Goal: Information Seeking & Learning: Learn about a topic

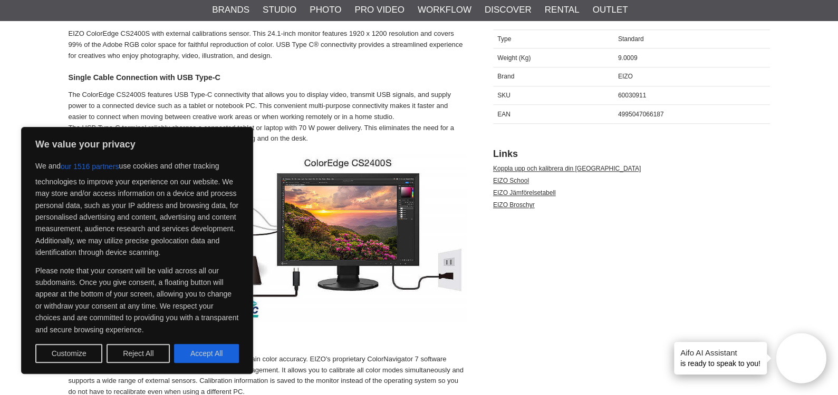
scroll to position [527, 0]
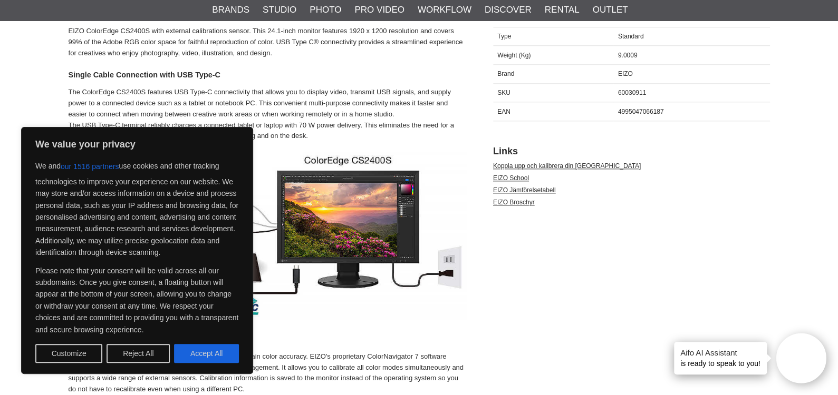
click at [187, 350] on button "Accept All" at bounding box center [206, 353] width 65 height 19
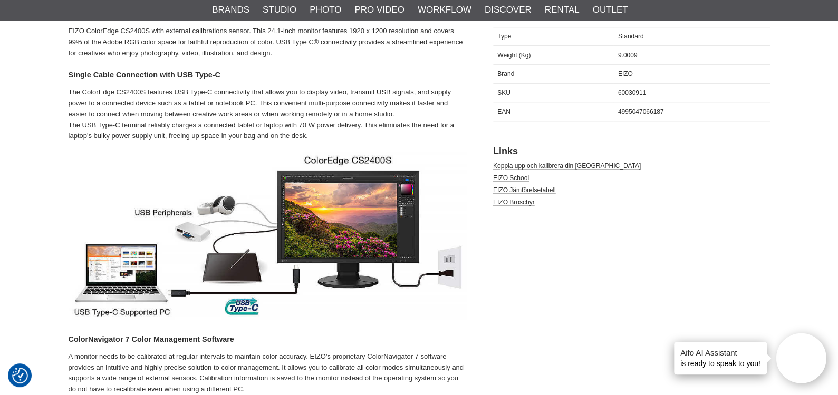
checkbox input "true"
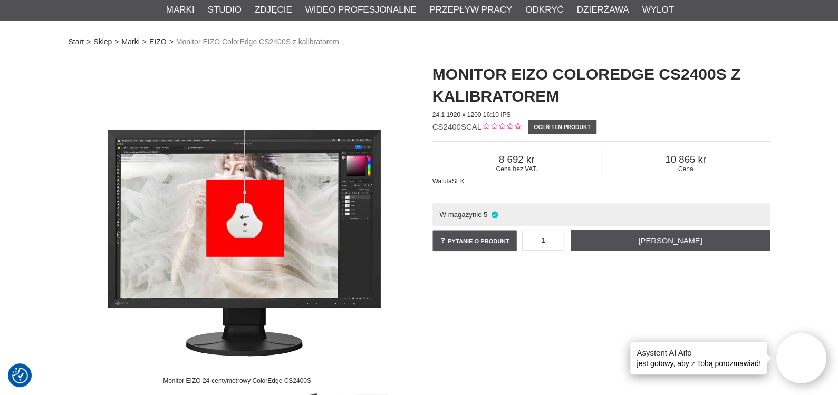
scroll to position [105, 0]
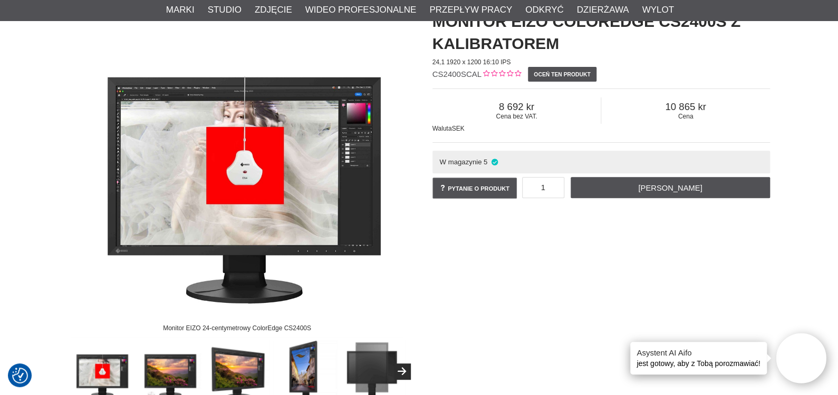
click at [248, 167] on img at bounding box center [237, 168] width 337 height 337
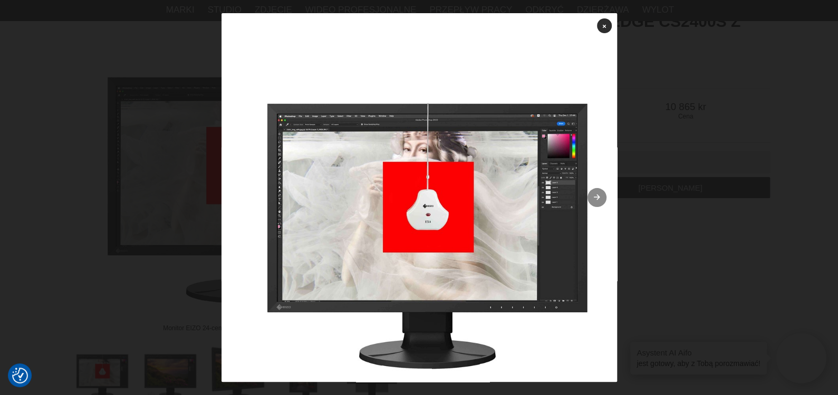
click at [592, 197] on icon at bounding box center [596, 198] width 9 height 7
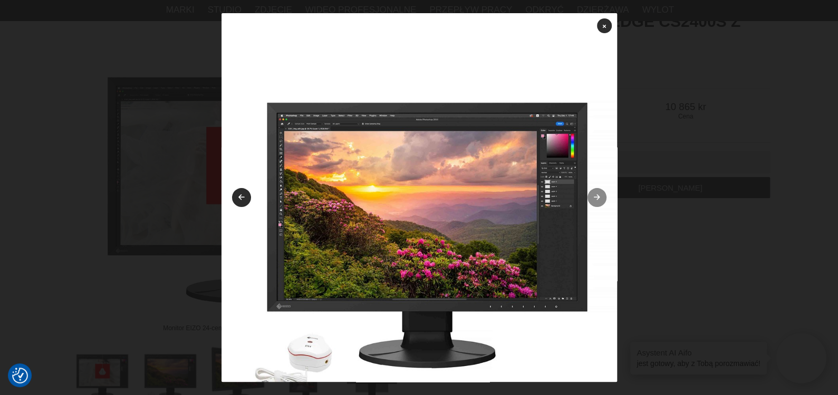
click at [587, 197] on link at bounding box center [596, 197] width 19 height 19
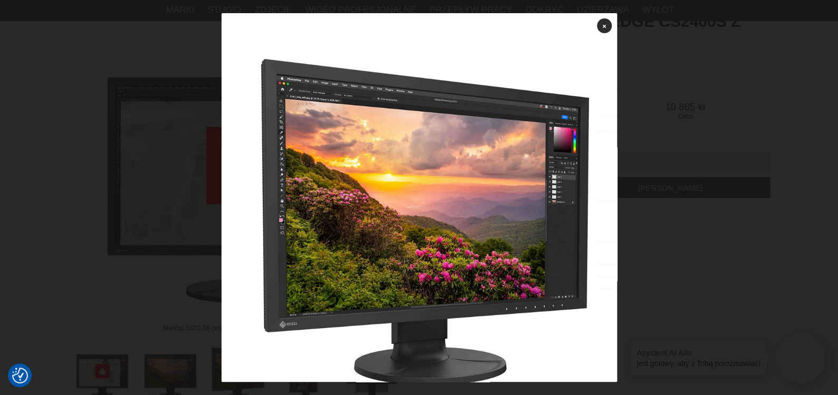
click at [673, 199] on div at bounding box center [419, 197] width 838 height 395
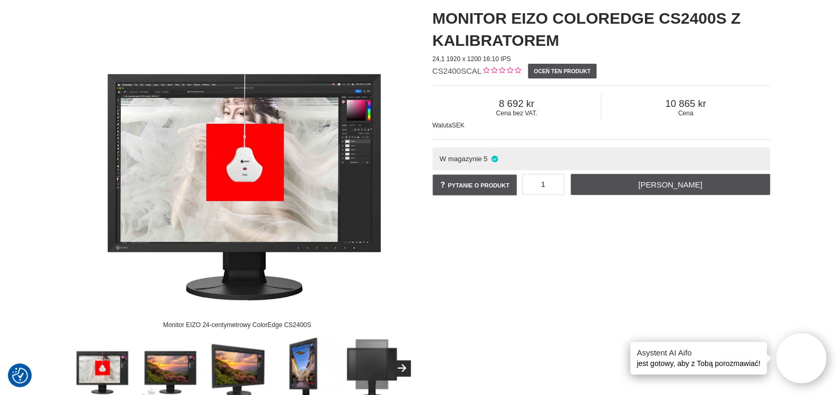
scroll to position [0, 0]
